Goal: Information Seeking & Learning: Learn about a topic

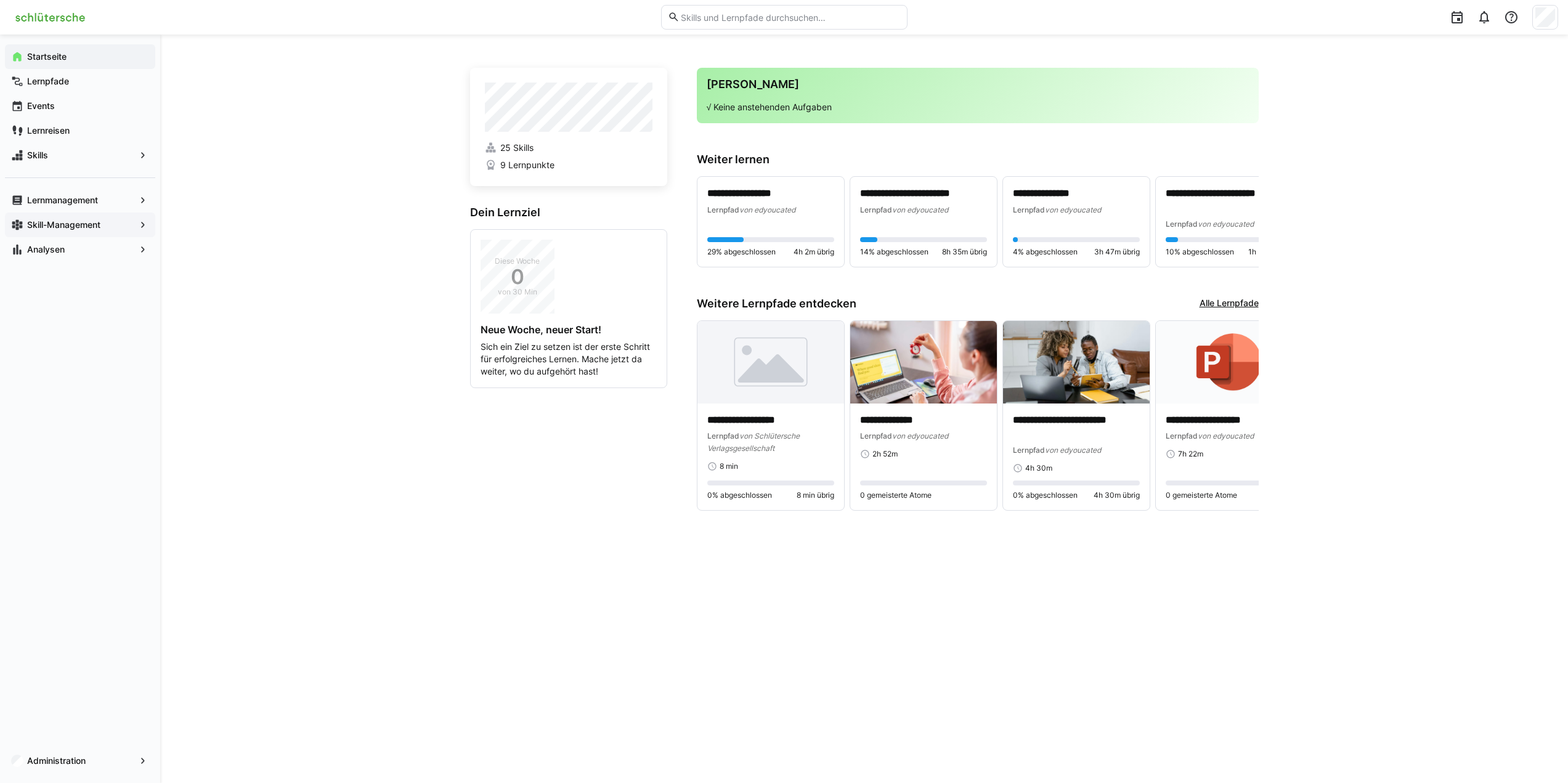
click at [128, 224] on span "Skill-Management" at bounding box center [80, 225] width 109 height 12
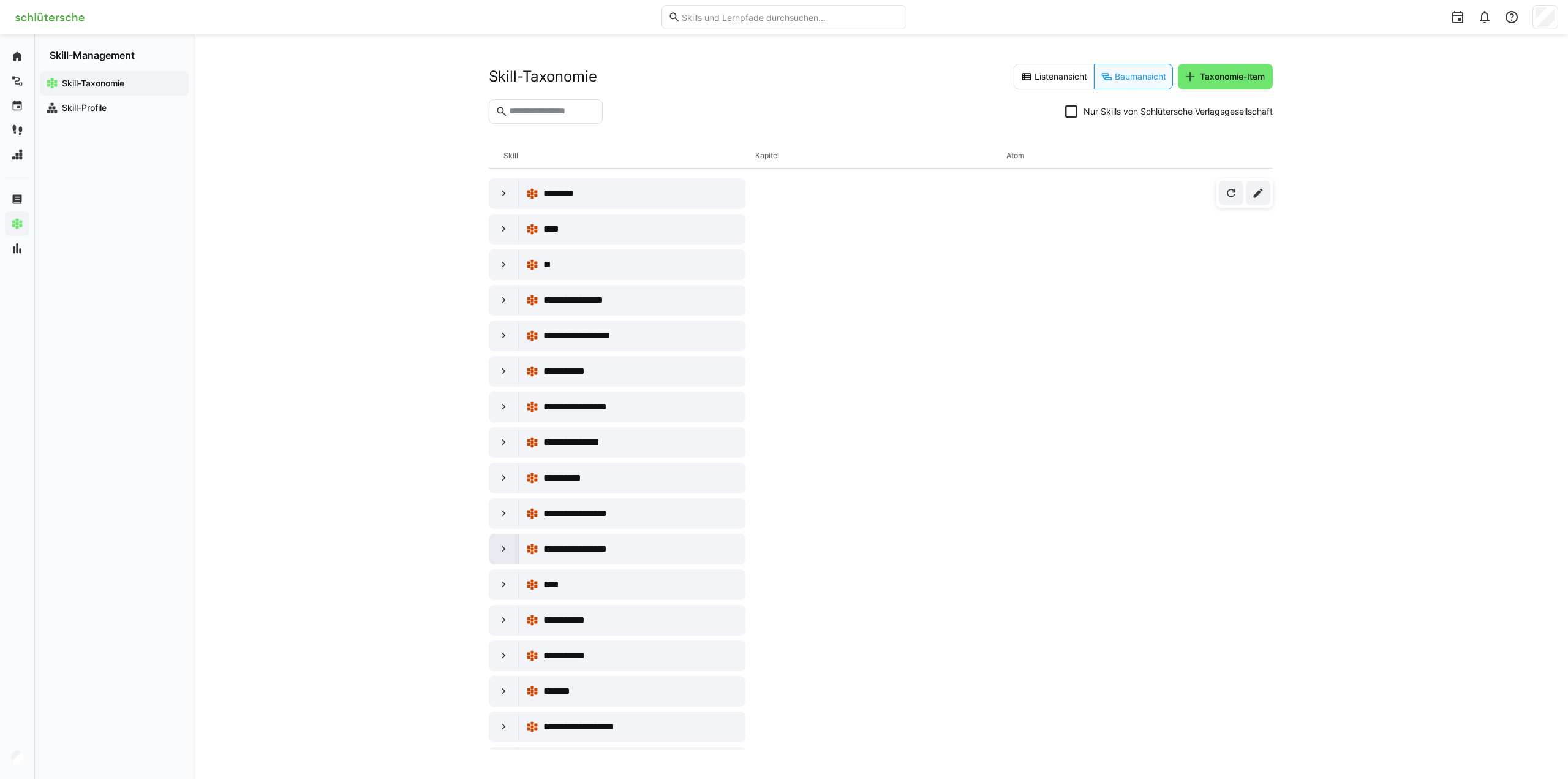
click at [501, 555] on div at bounding box center [504, 548] width 30 height 30
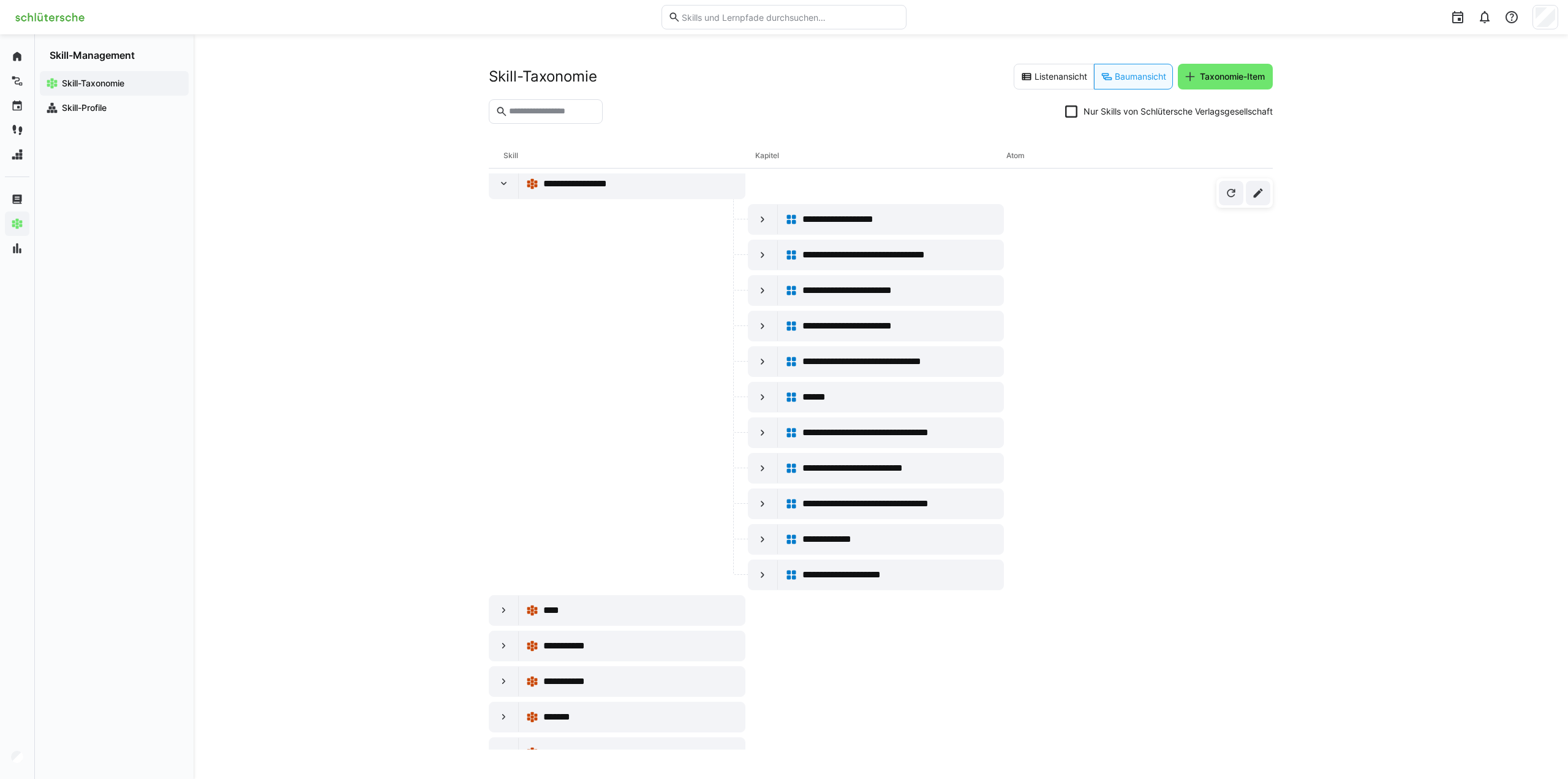
scroll to position [245, 0]
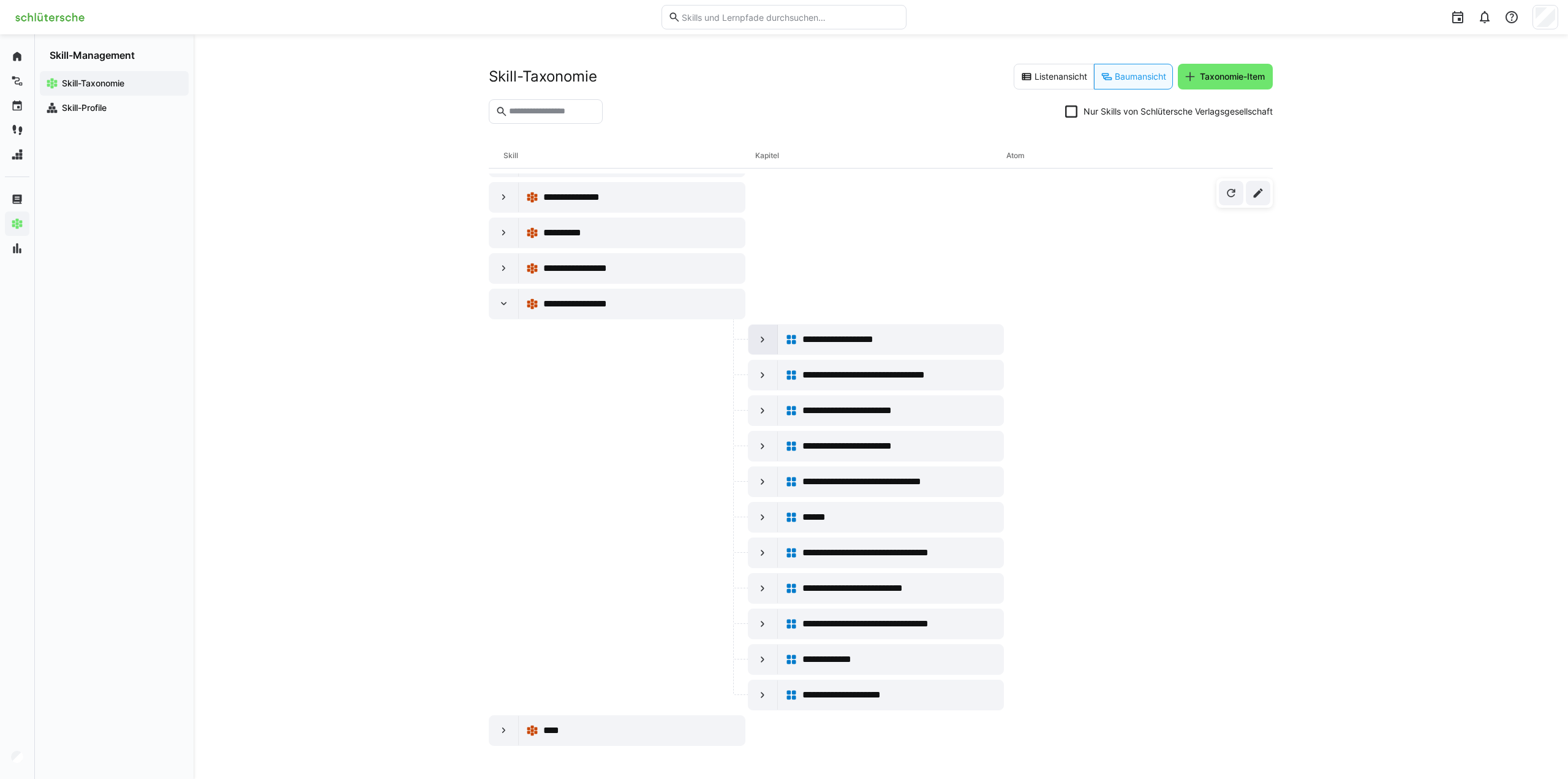
click at [763, 339] on eds-icon at bounding box center [763, 339] width 12 height 12
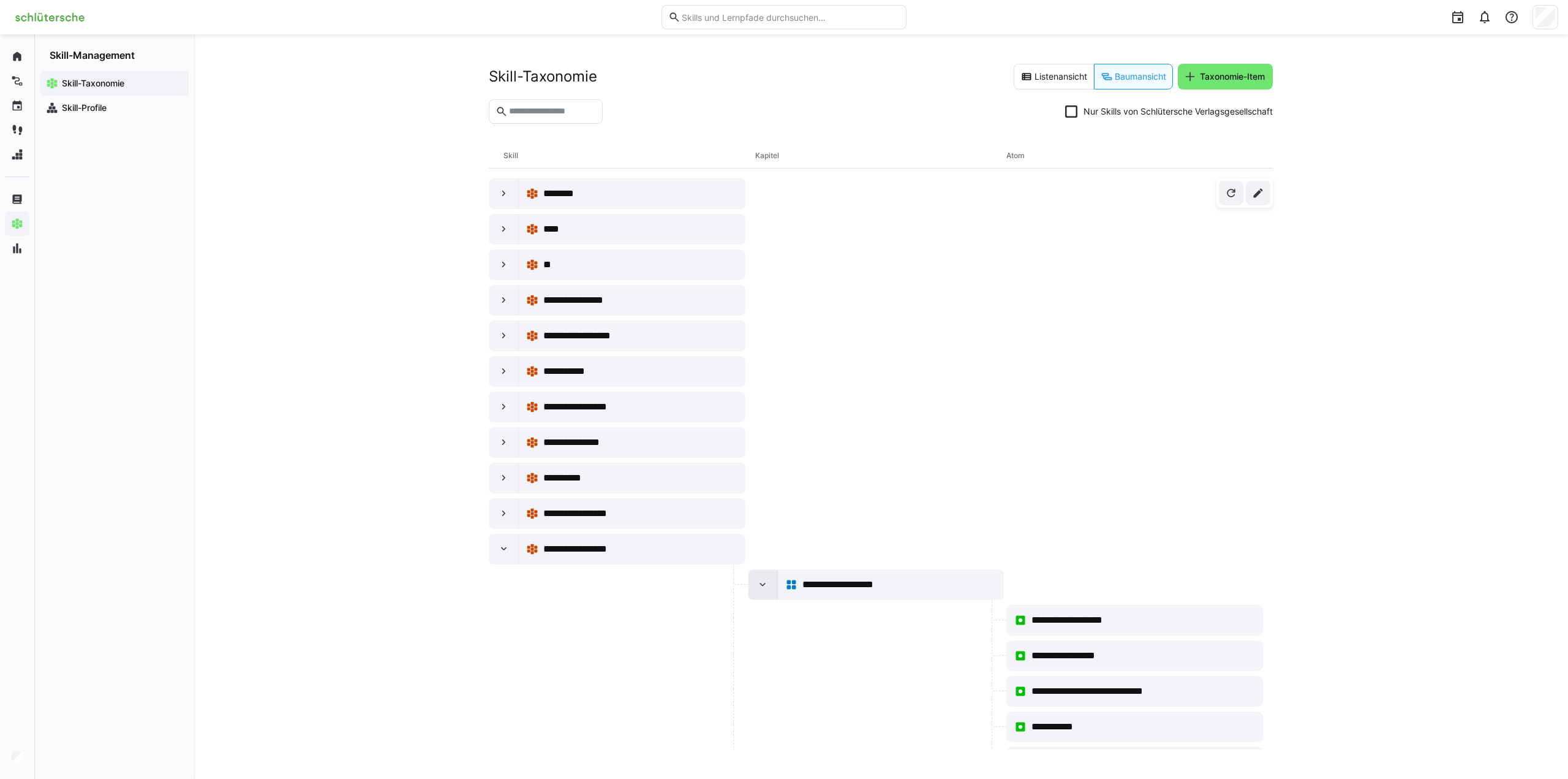
scroll to position [122, 0]
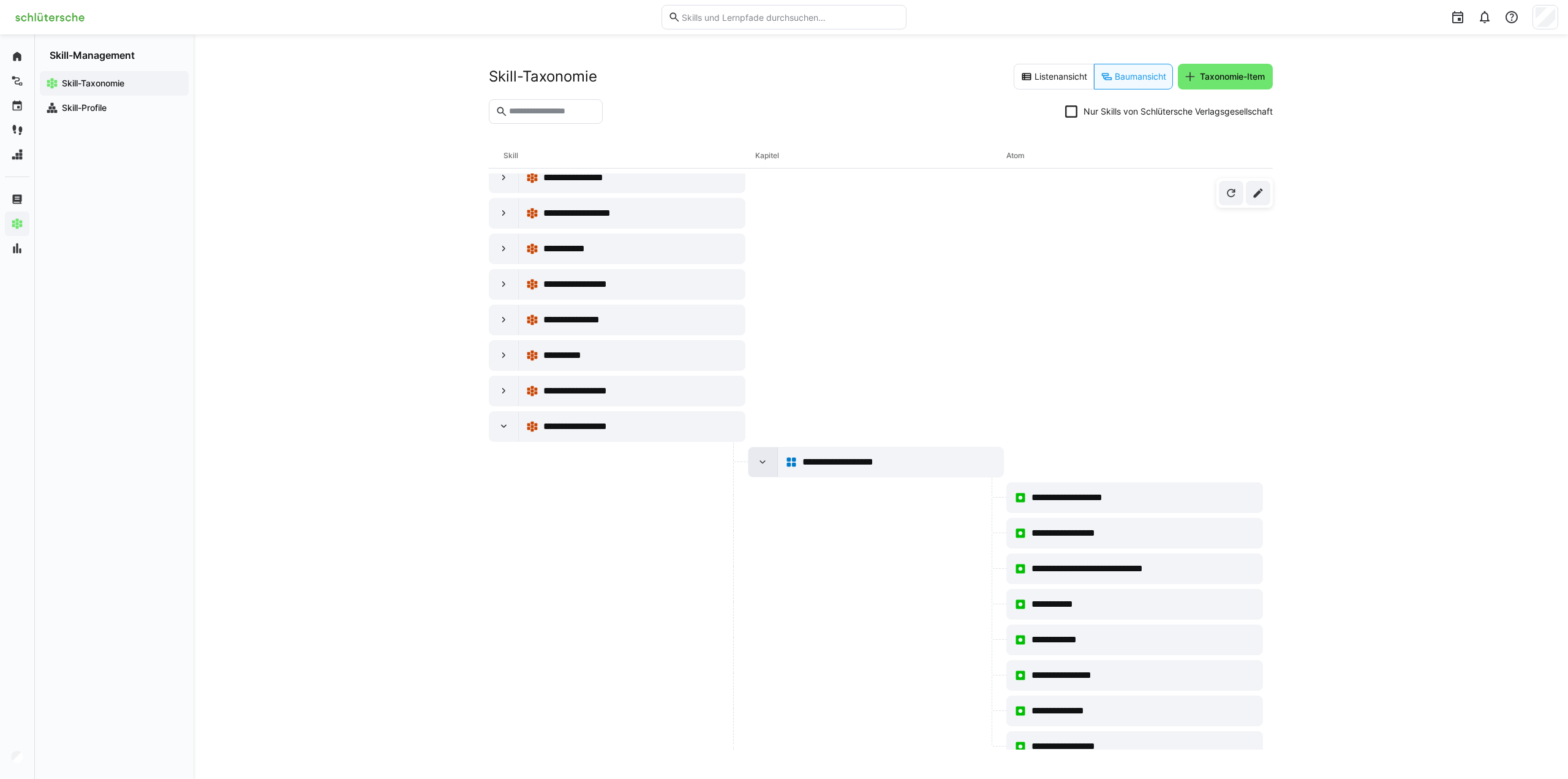
click at [751, 450] on div at bounding box center [763, 462] width 30 height 30
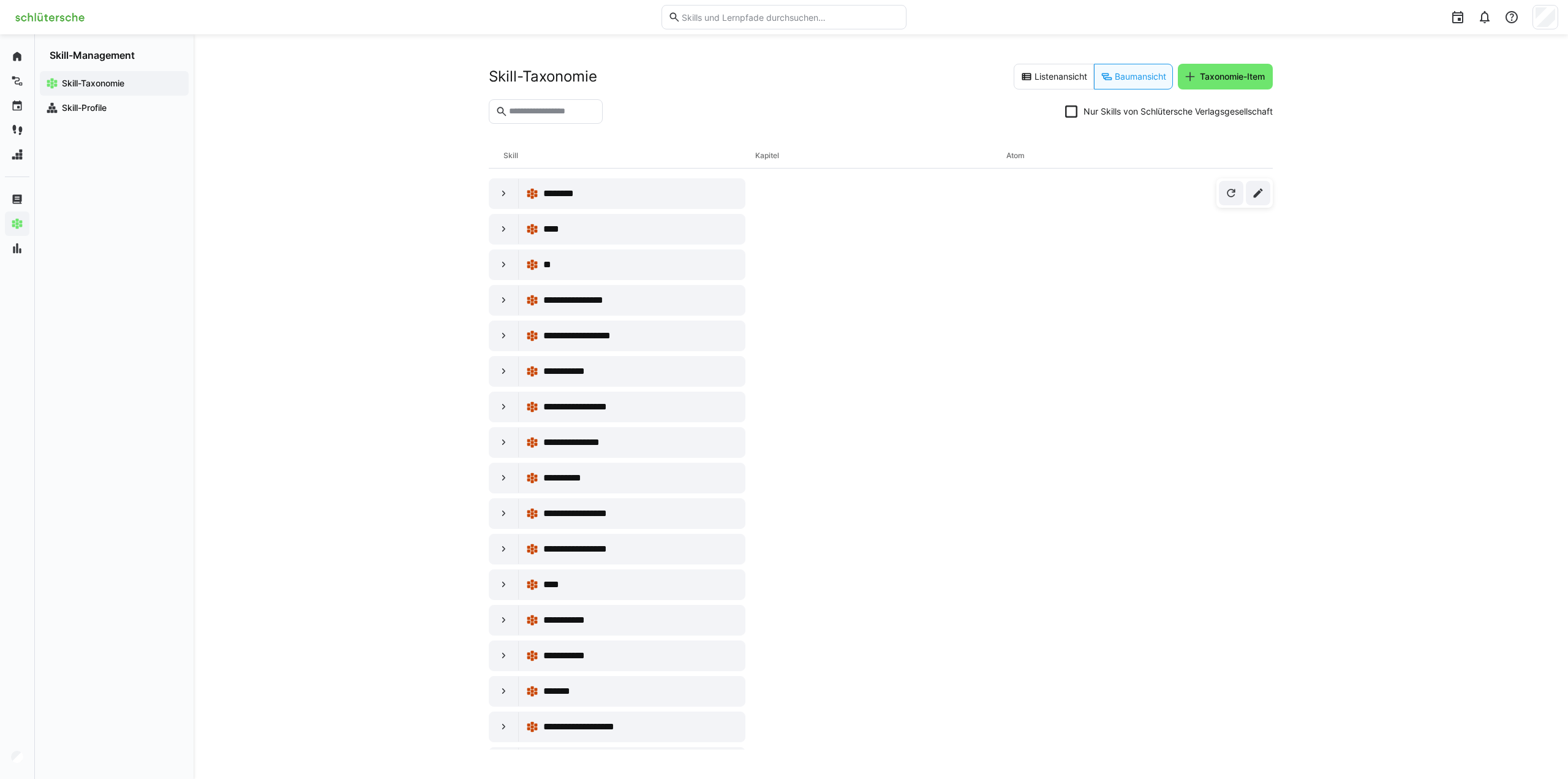
click at [70, 17] on img at bounding box center [50, 17] width 81 height 20
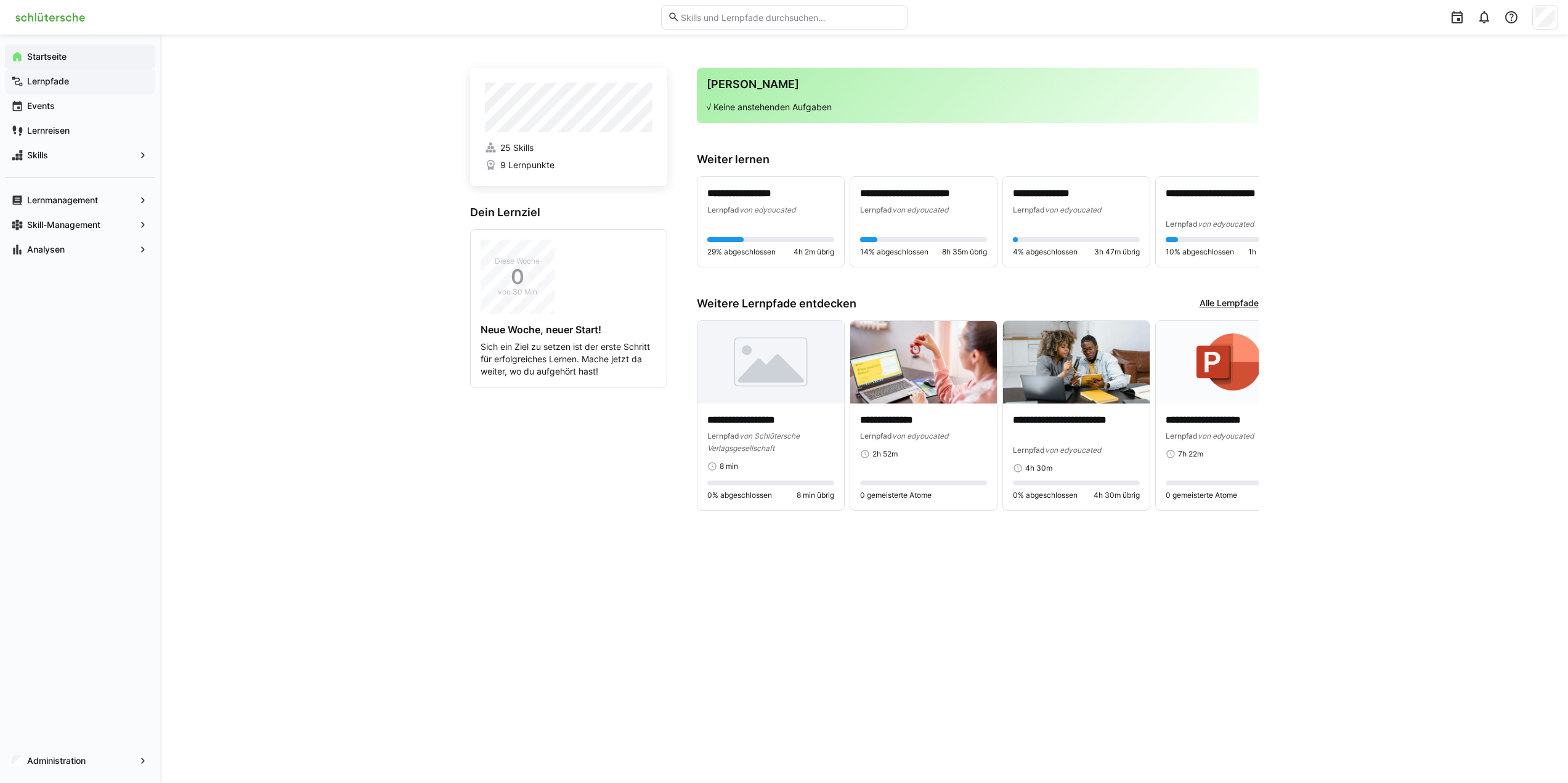
click at [0, 0] on app-navigation-label "Lernpfade" at bounding box center [0, 0] width 0 height 0
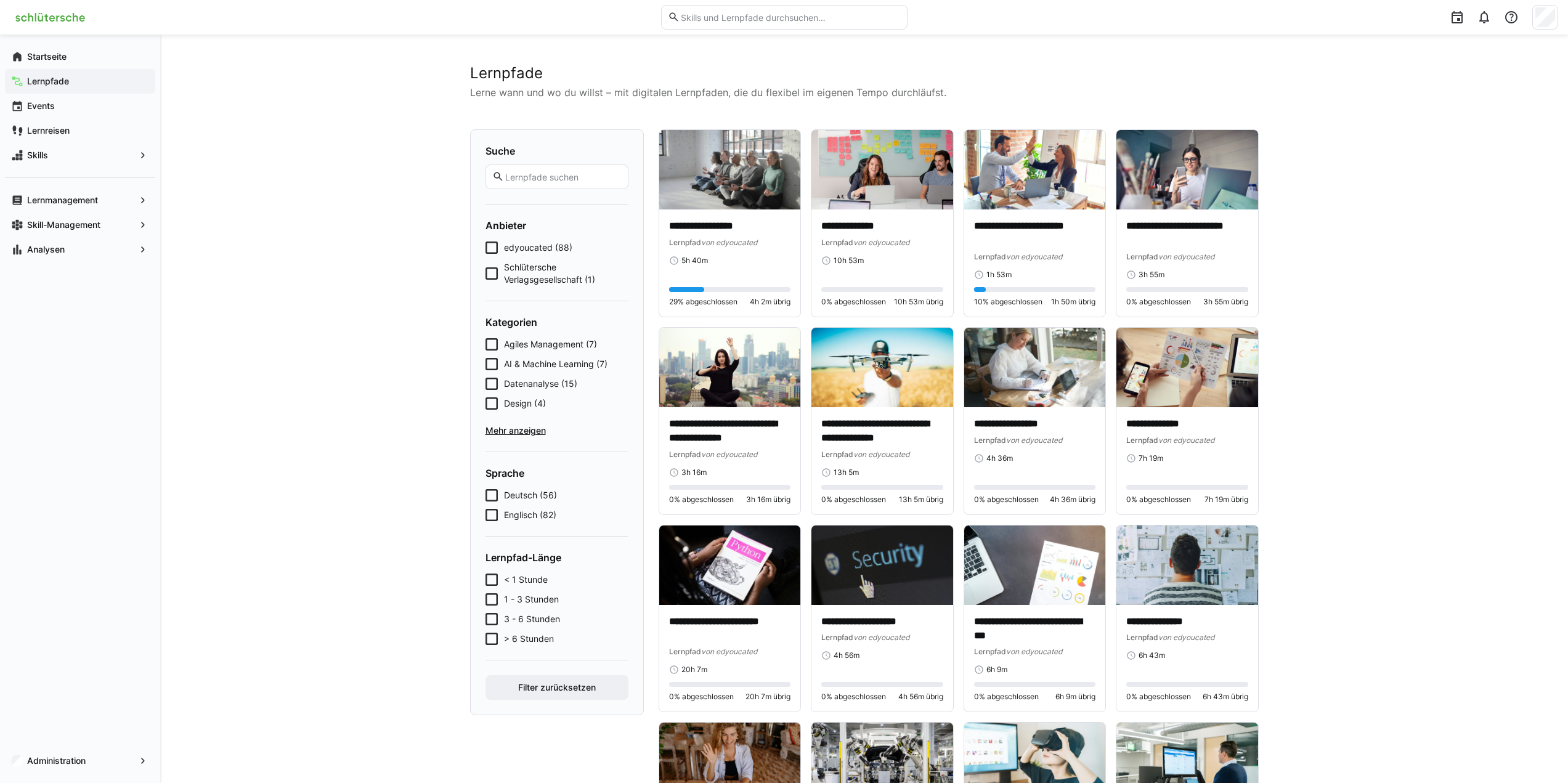
click at [537, 427] on span "Mehr anzeigen" at bounding box center [557, 430] width 143 height 12
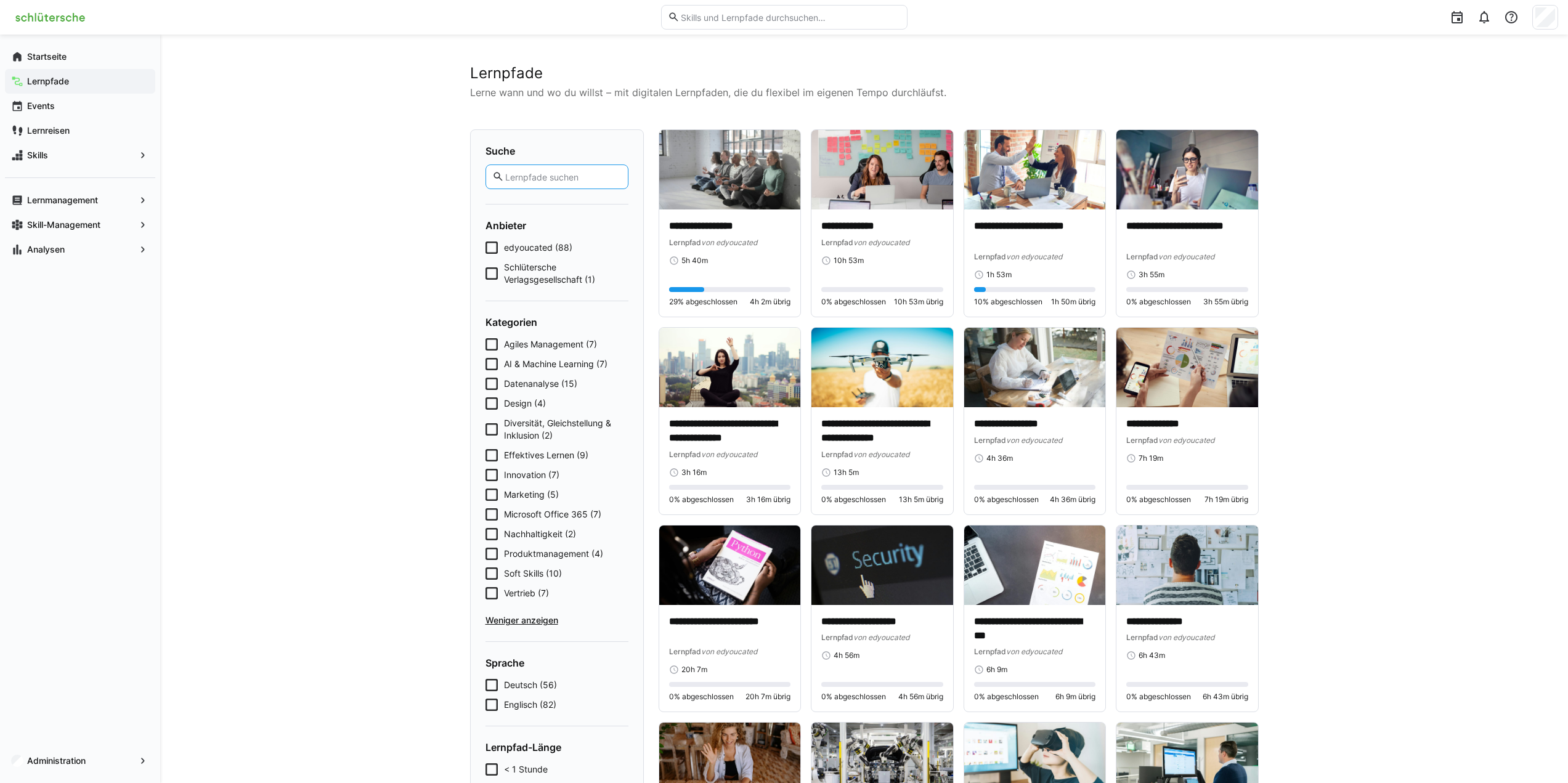
click at [542, 181] on input "text" at bounding box center [562, 177] width 117 height 11
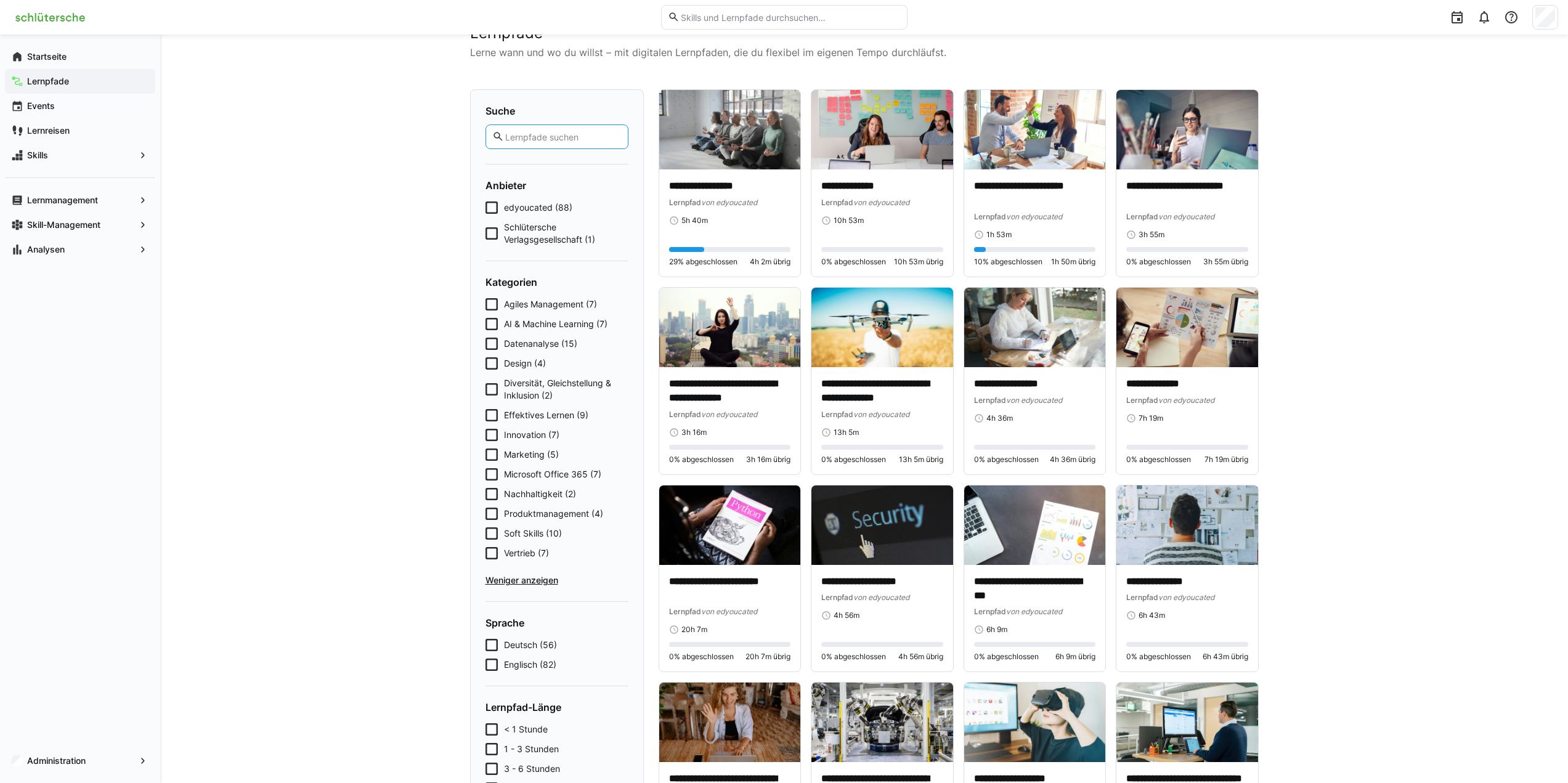
scroll to position [62, 0]
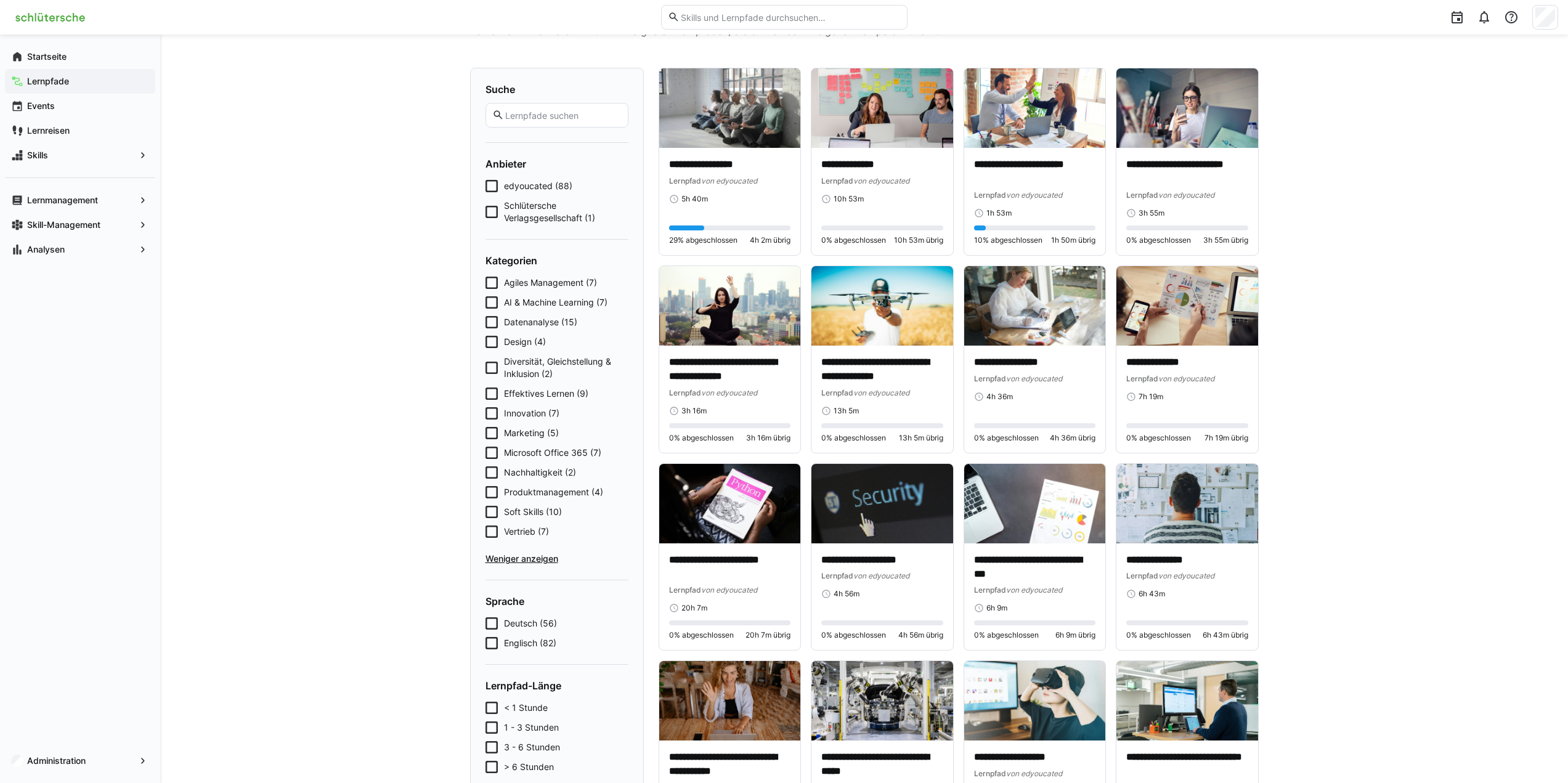
click at [495, 187] on icon at bounding box center [492, 186] width 12 height 12
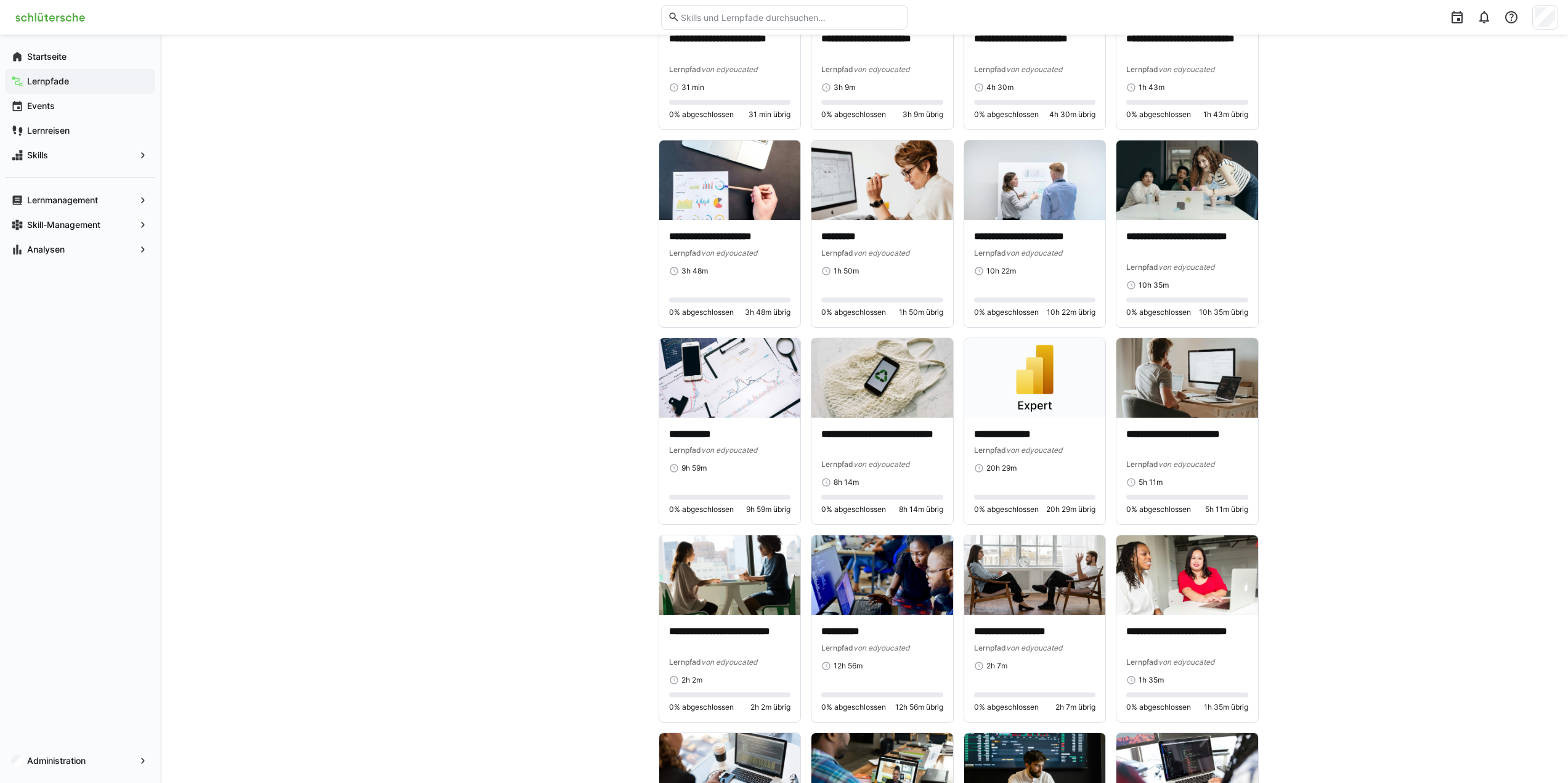
scroll to position [3201, 0]
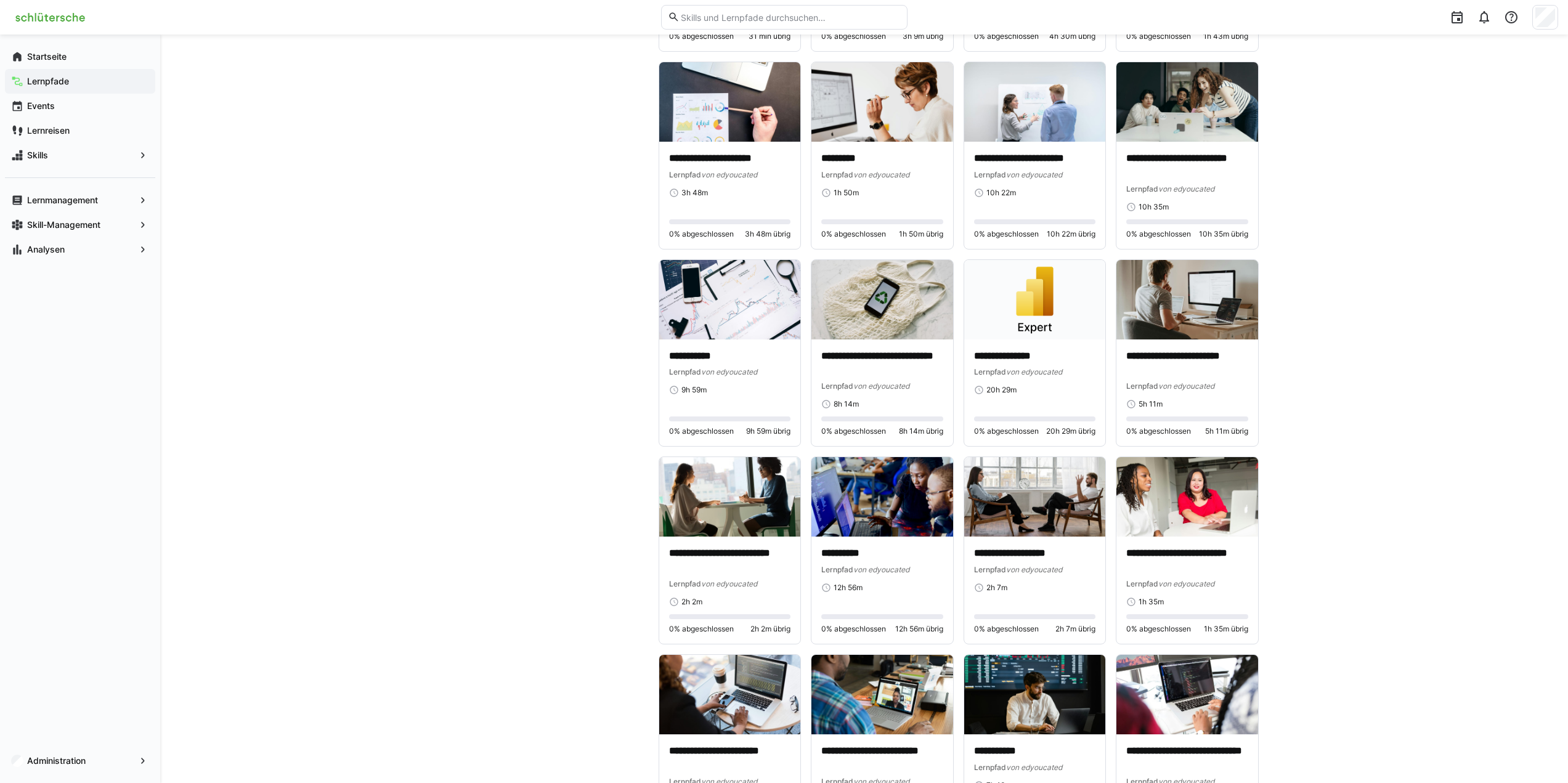
click at [11, 78] on eds-icon at bounding box center [17, 81] width 12 height 12
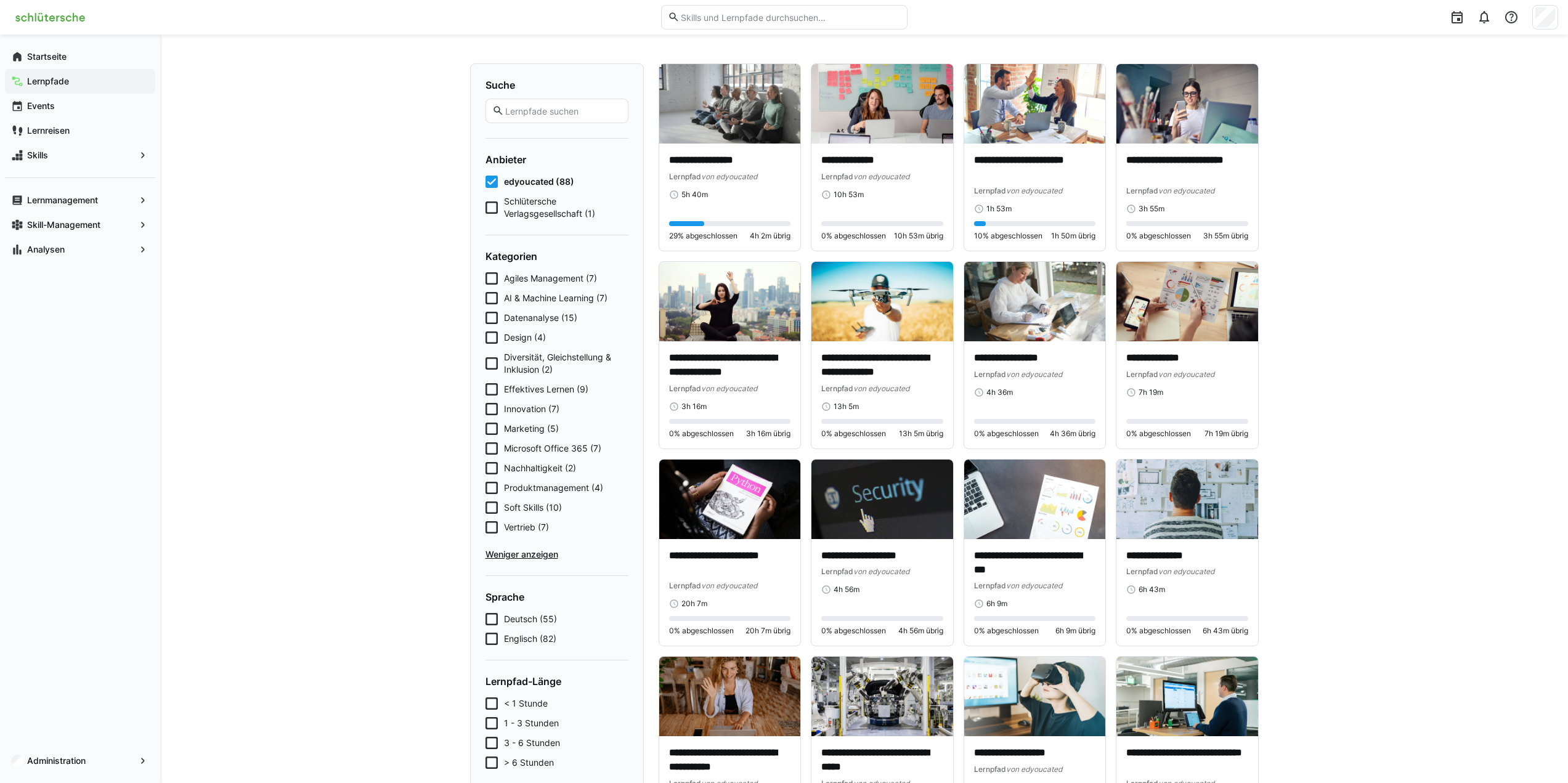
scroll to position [185, 0]
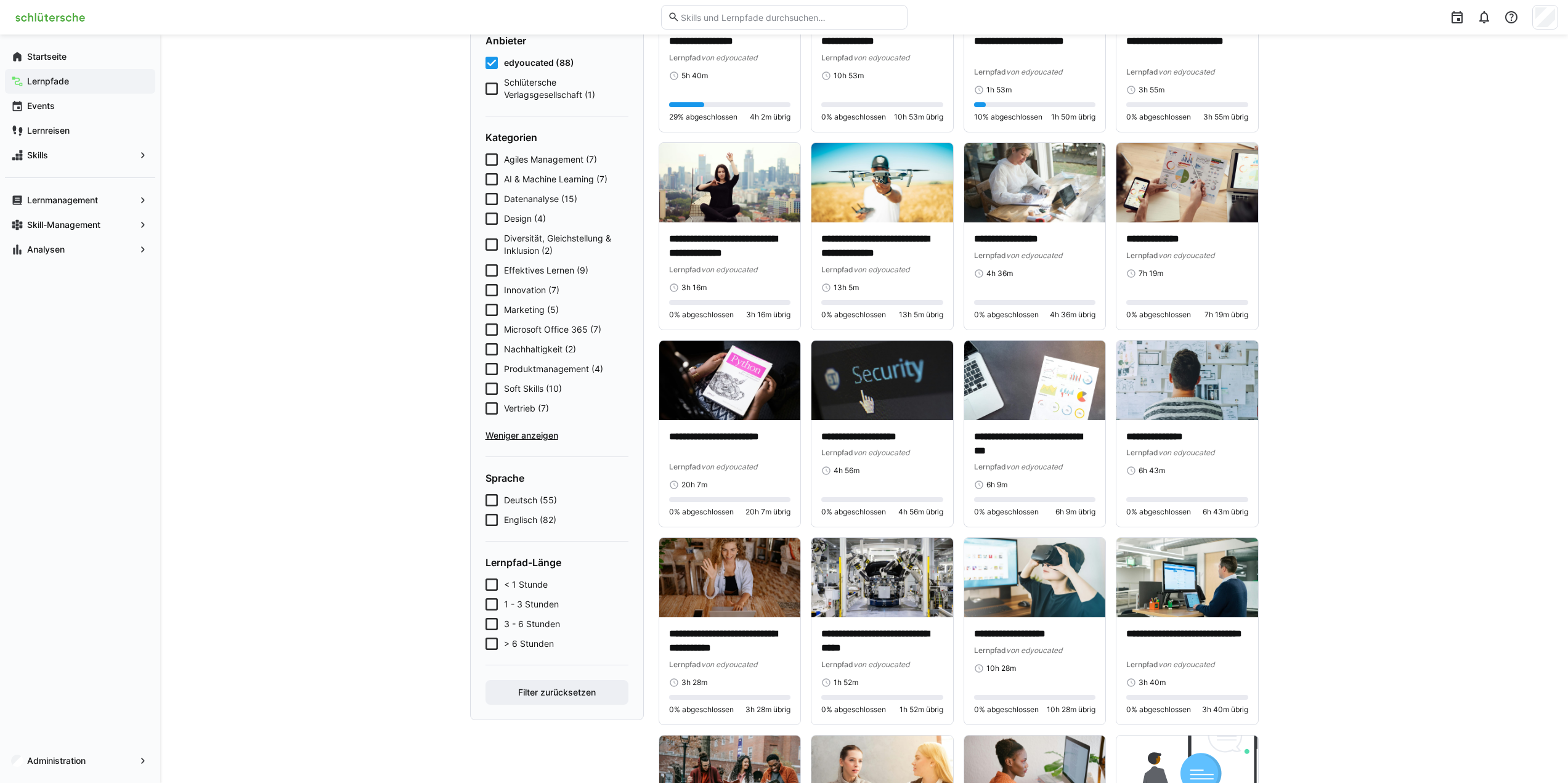
click at [518, 435] on span "Weniger anzeigen" at bounding box center [557, 435] width 143 height 12
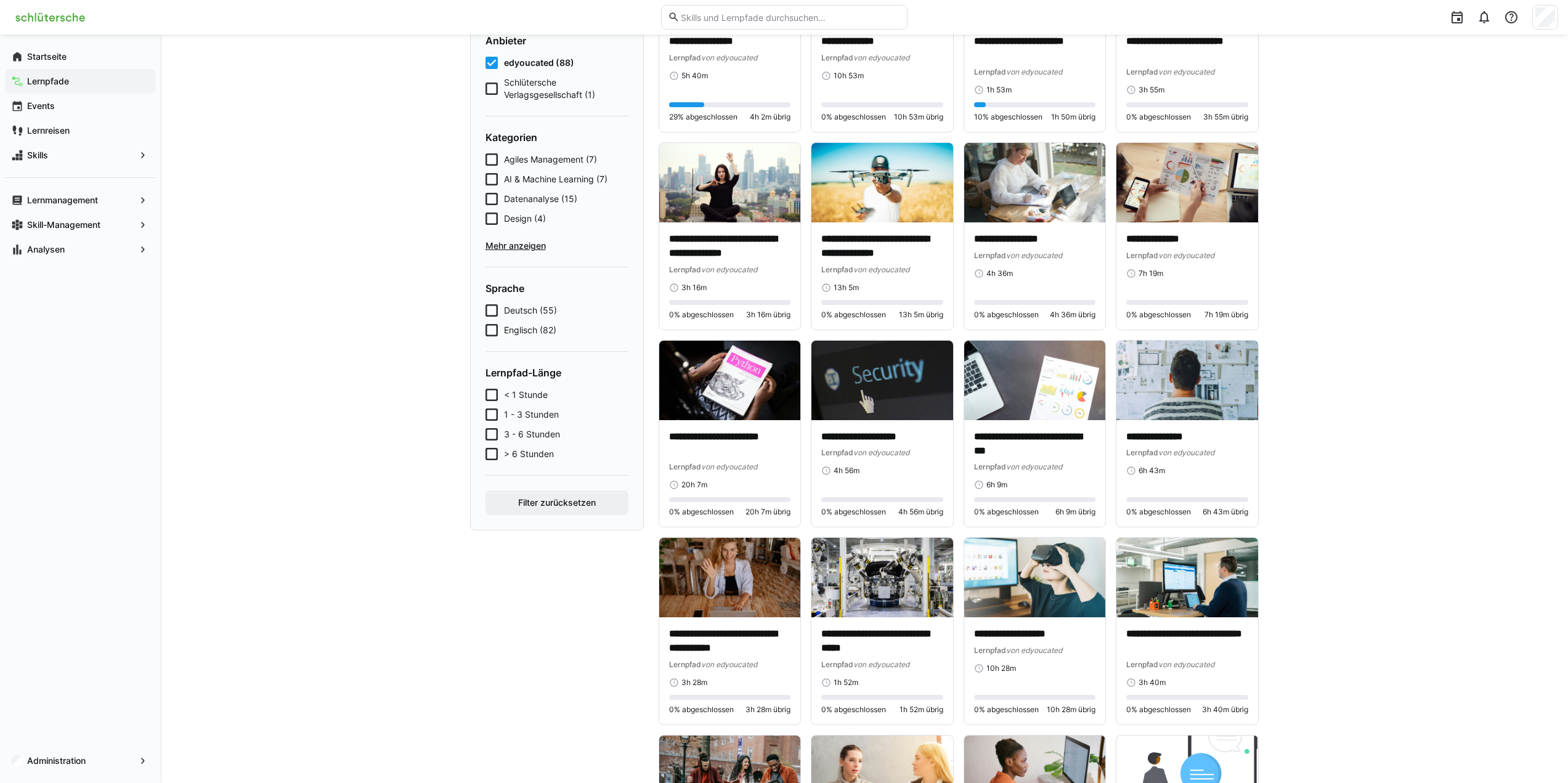
click at [519, 242] on span "Mehr anzeigen" at bounding box center [557, 245] width 143 height 12
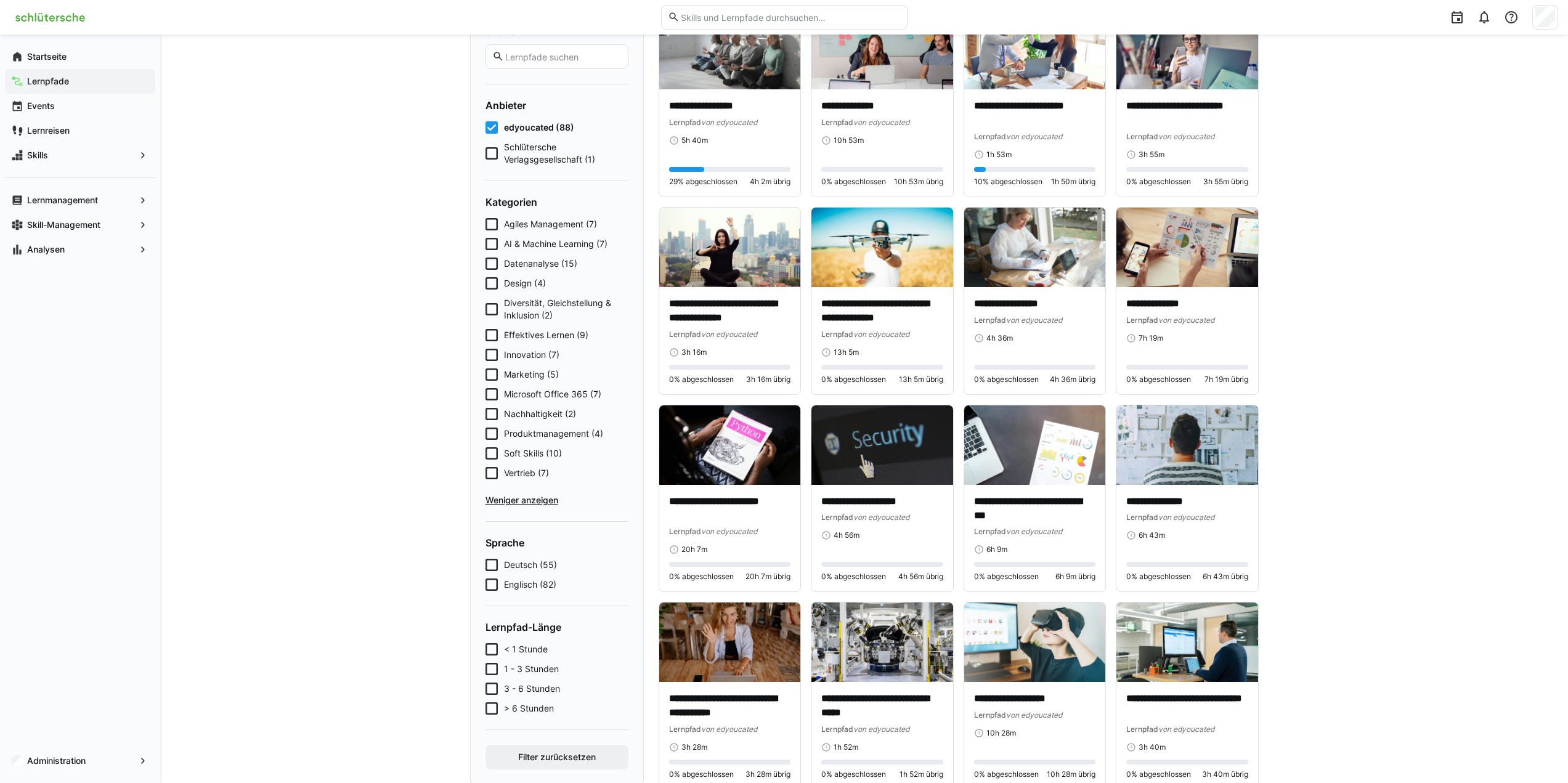
scroll to position [0, 0]
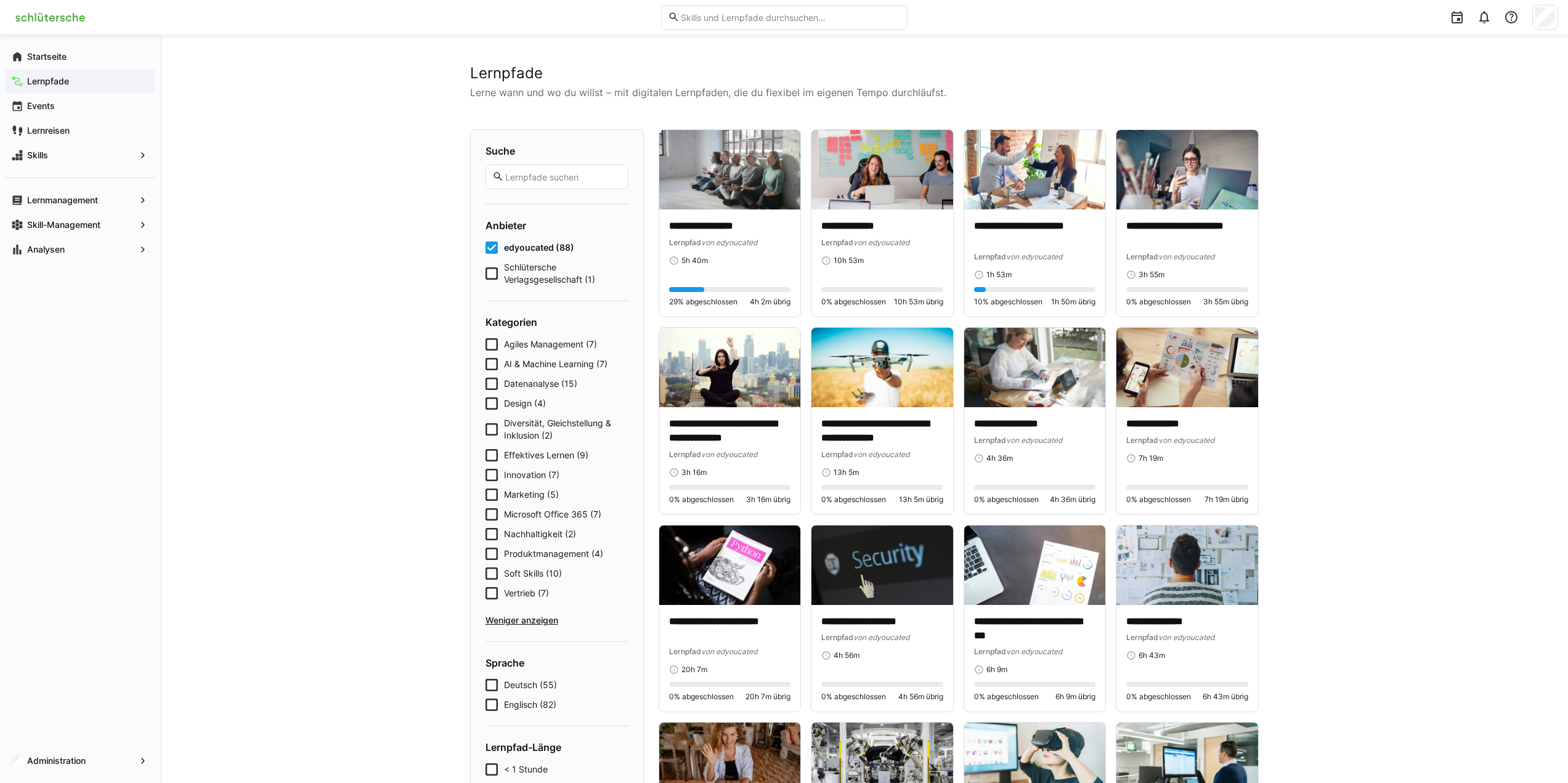
click at [555, 180] on input "text" at bounding box center [562, 177] width 117 height 11
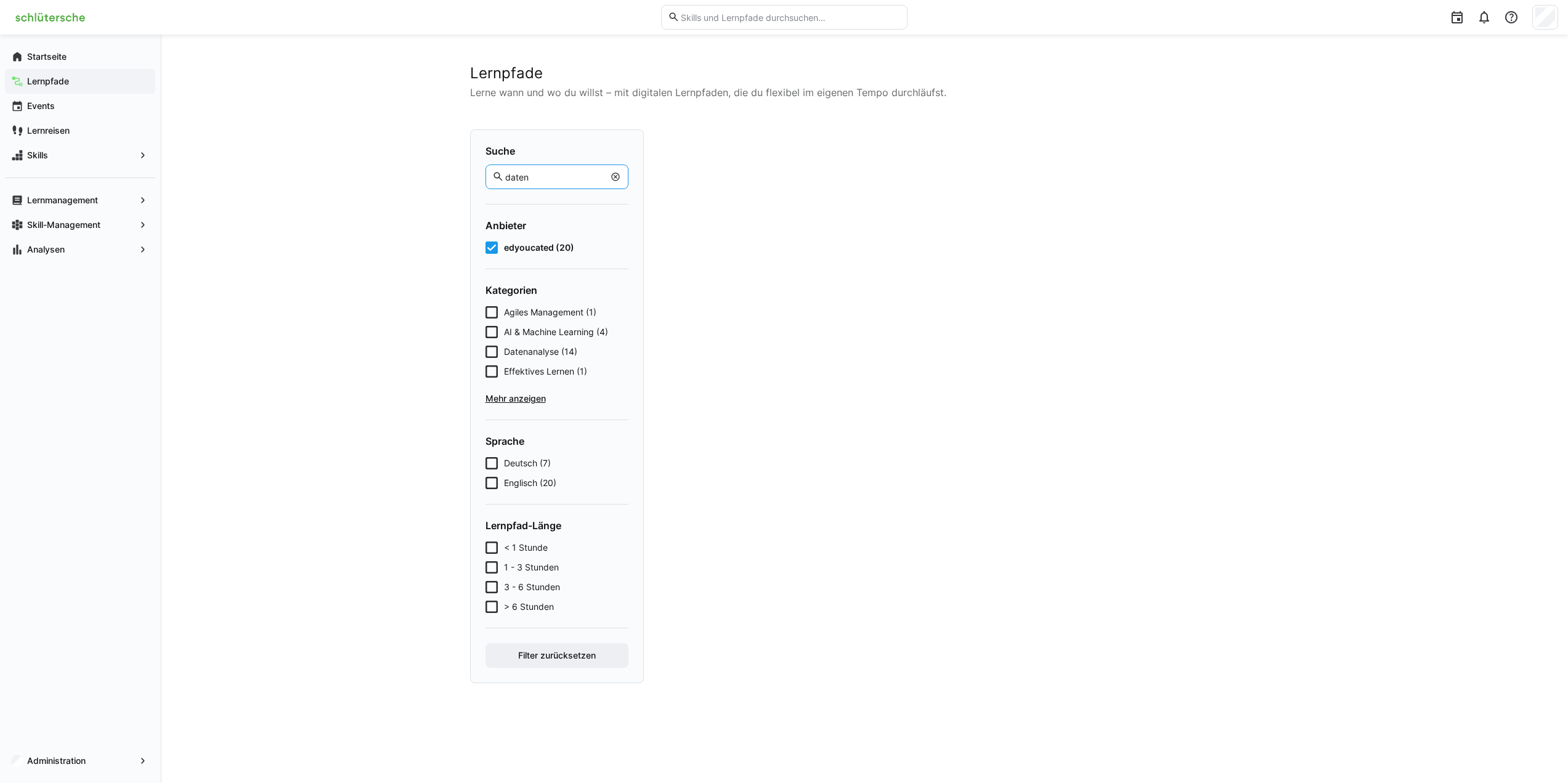
click at [490, 248] on icon at bounding box center [492, 248] width 12 height 12
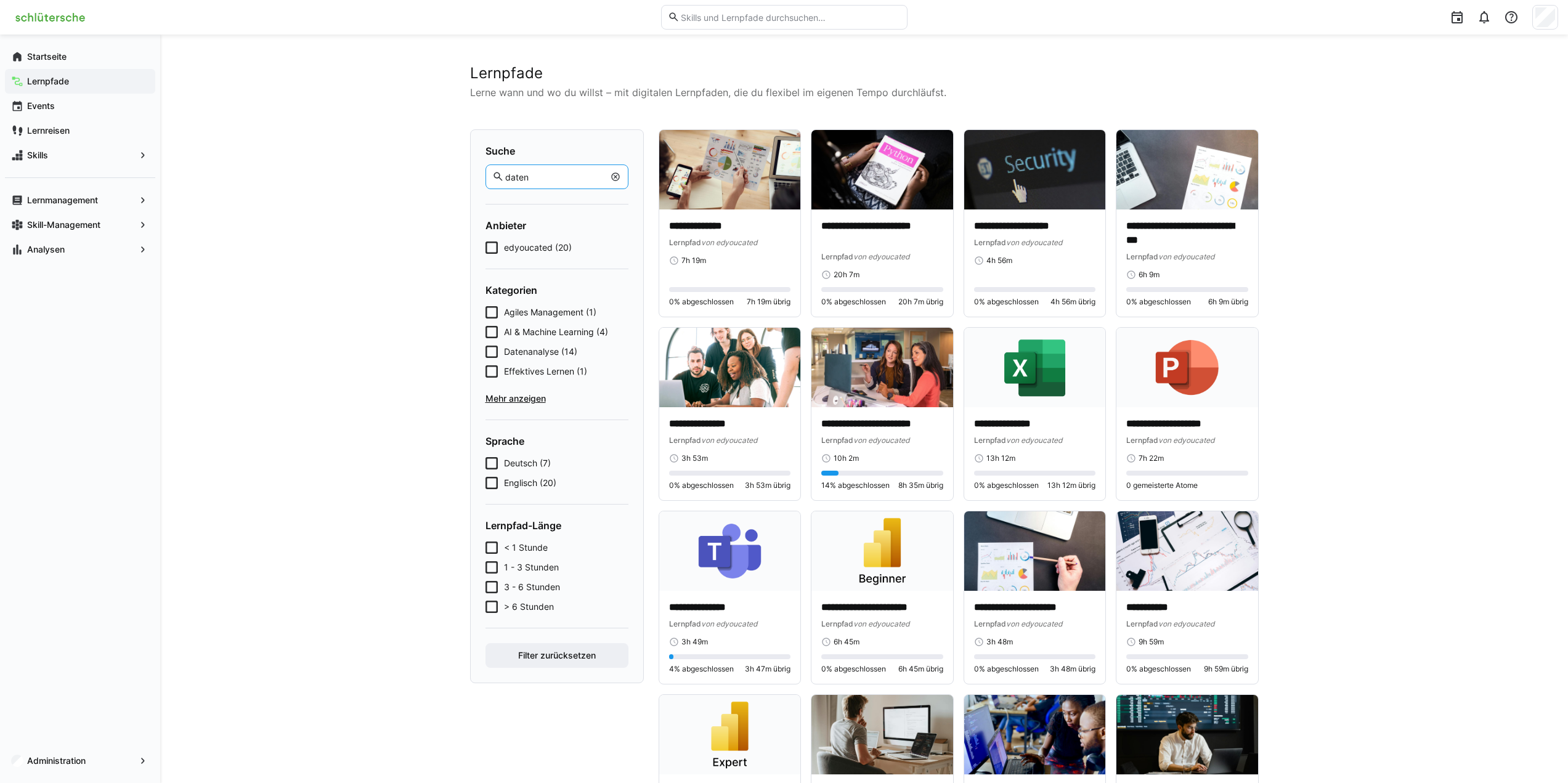
click at [559, 178] on input "daten" at bounding box center [554, 177] width 99 height 11
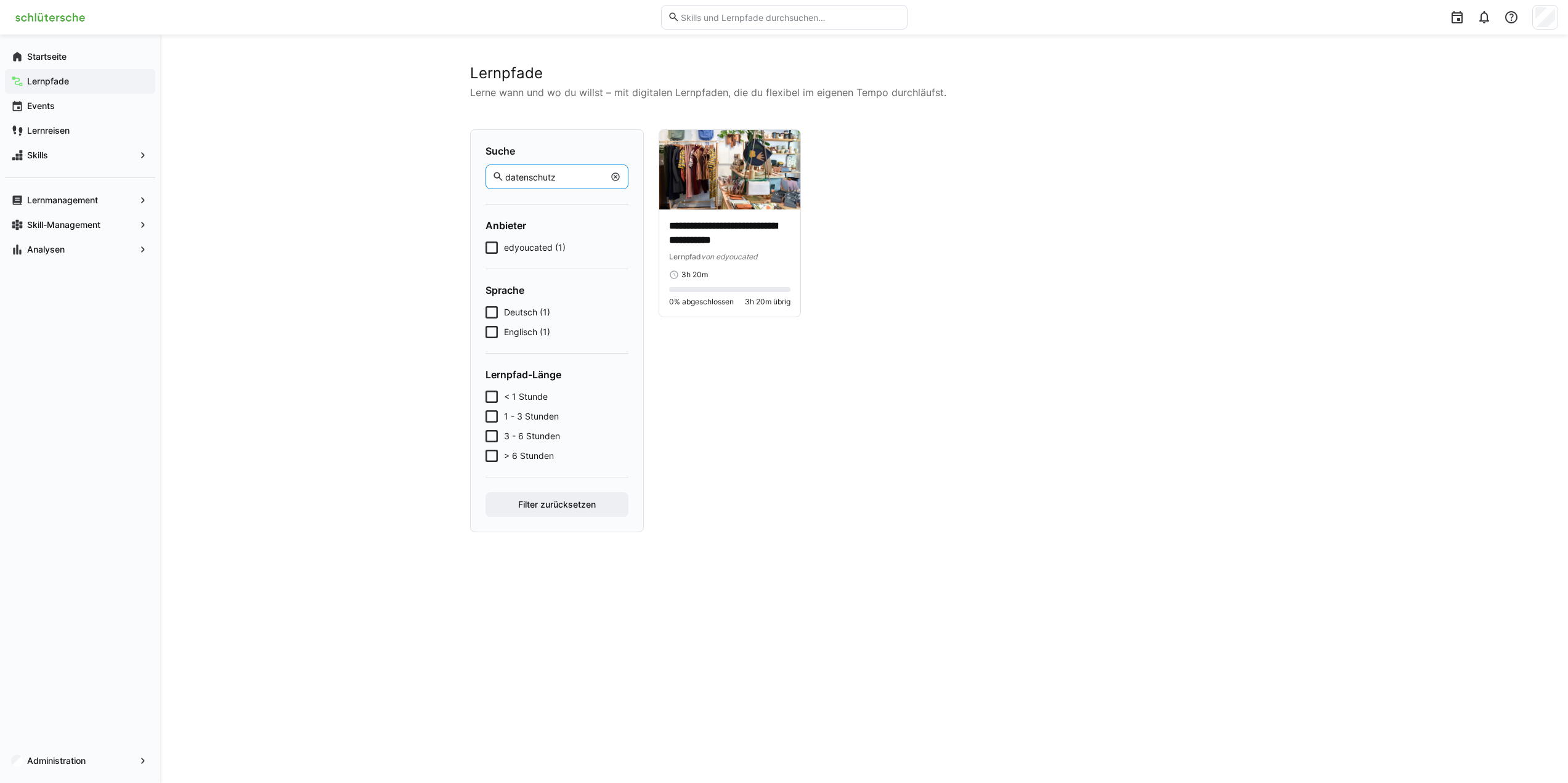
type input "datenschutz"
click at [613, 176] on eds-icon at bounding box center [615, 177] width 10 height 10
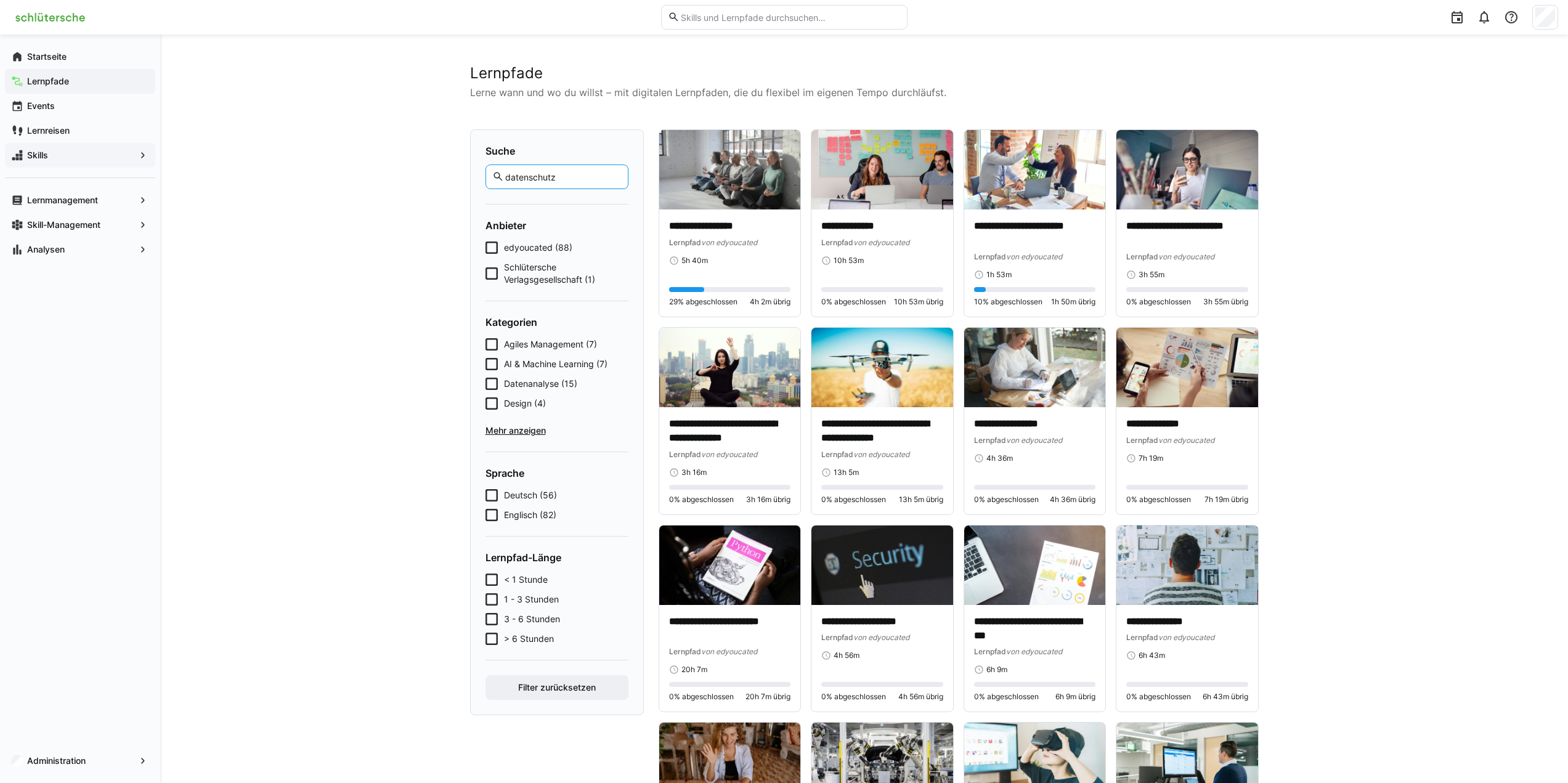
click at [142, 157] on eds-icon at bounding box center [143, 155] width 12 height 12
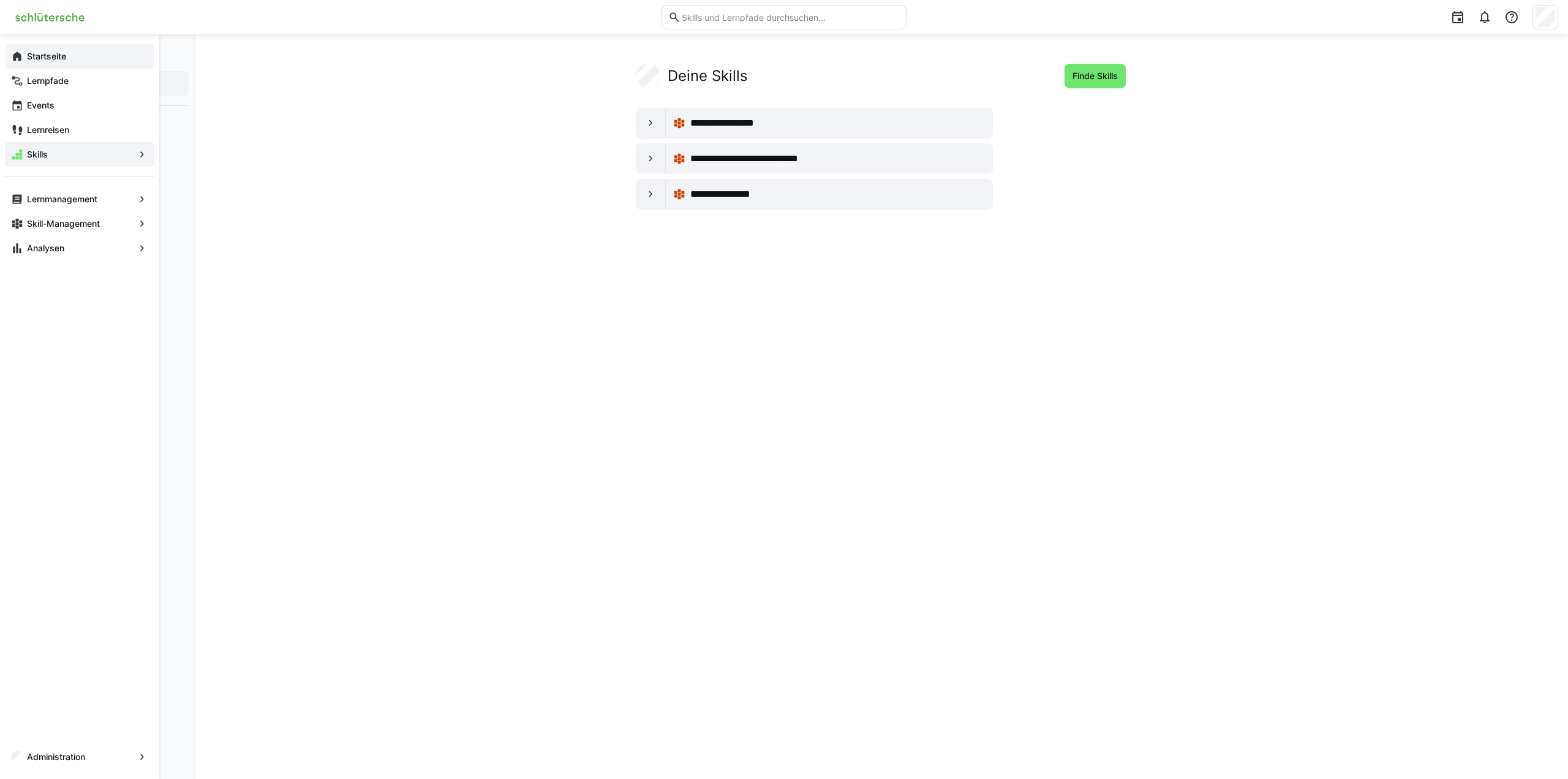
click at [0, 0] on app-navigation-label "Startseite" at bounding box center [0, 0] width 0 height 0
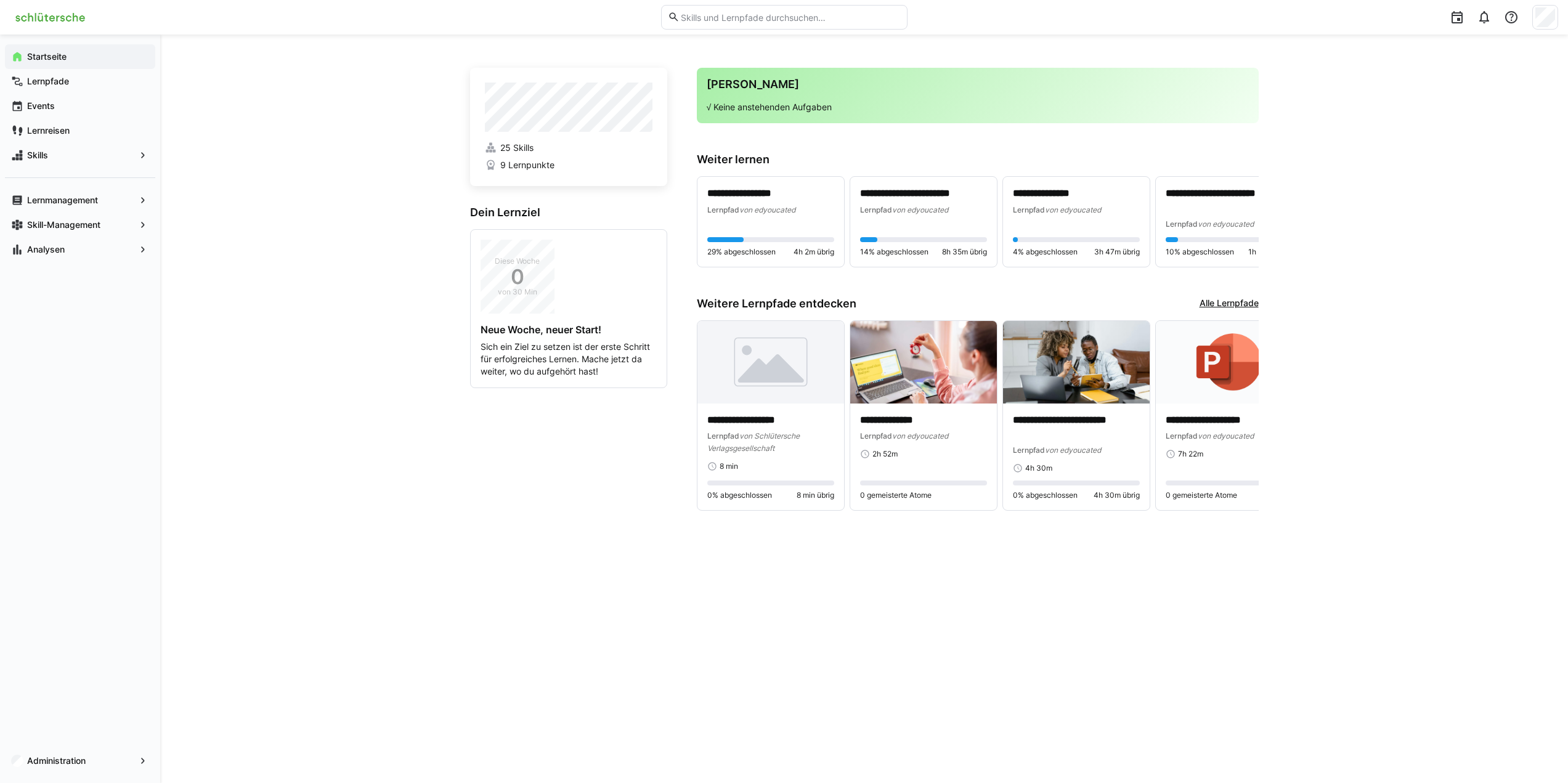
click at [762, 18] on input "text" at bounding box center [789, 17] width 220 height 11
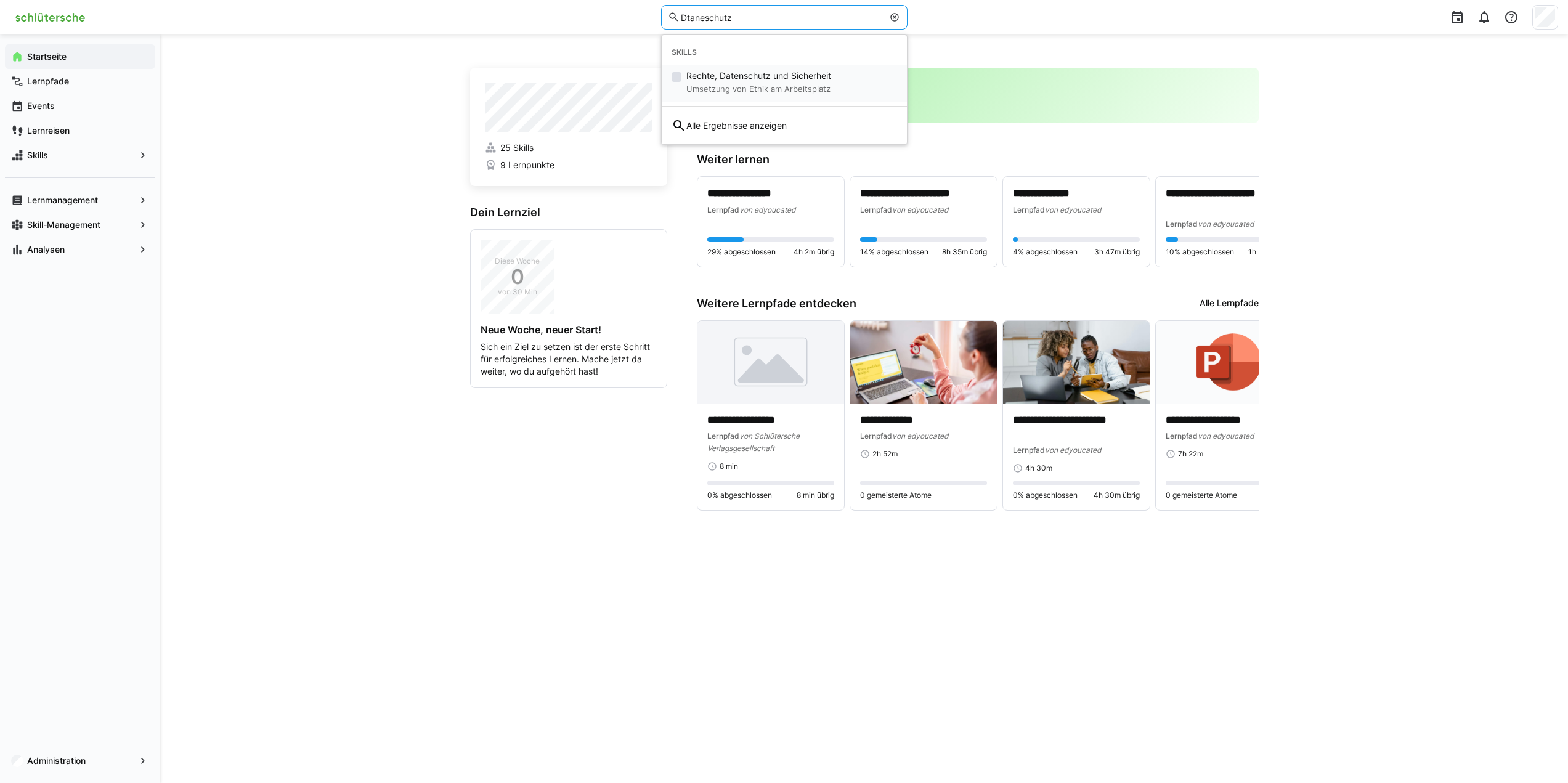
type input "Dtaneschutz"
click at [770, 82] on small "Umsetzung von Ethik am Arbeitsplatz" at bounding box center [758, 89] width 145 height 15
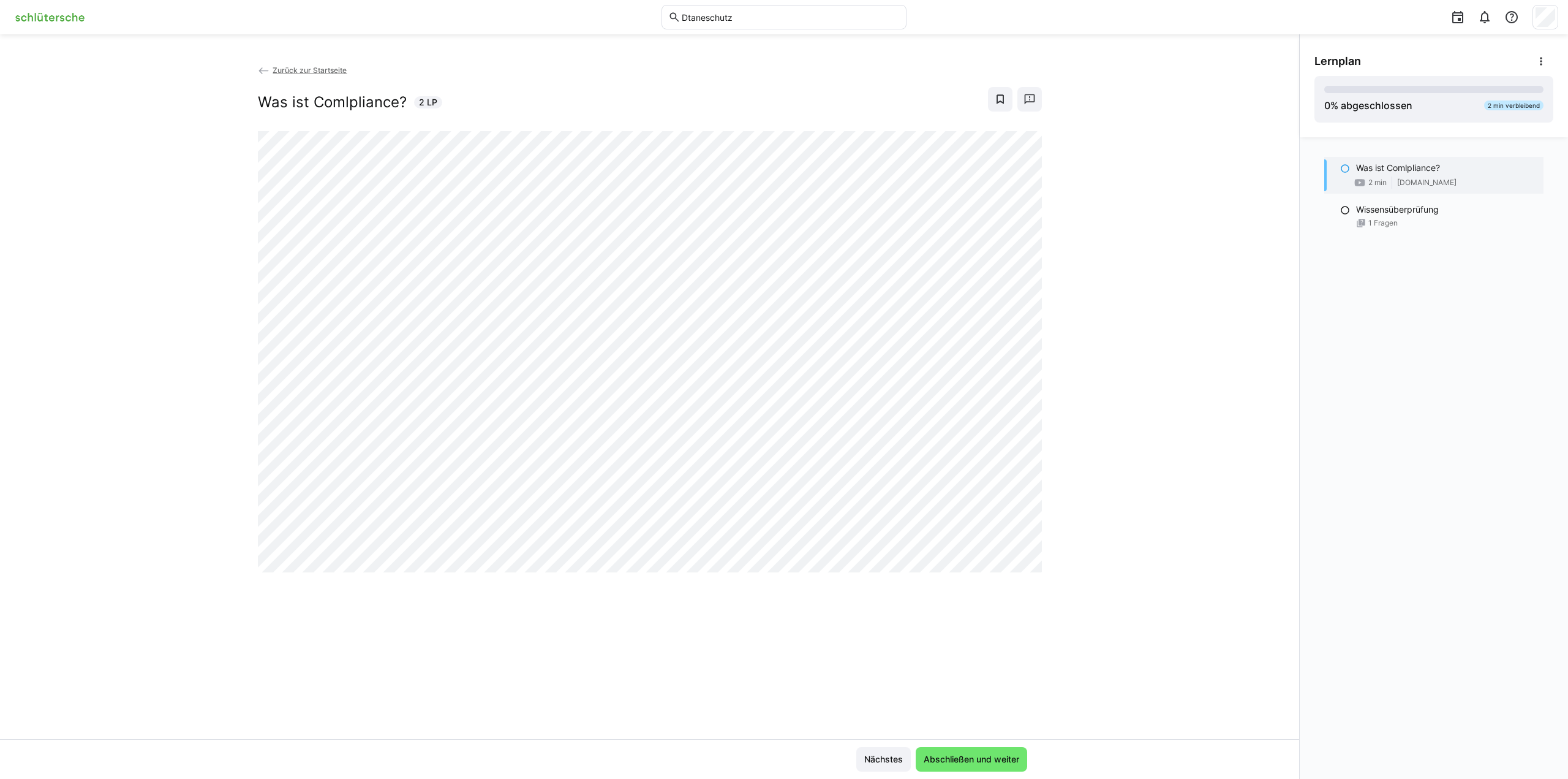
click at [313, 71] on span "Zurück zur Startseite" at bounding box center [309, 70] width 74 height 9
